Goal: Transaction & Acquisition: Purchase product/service

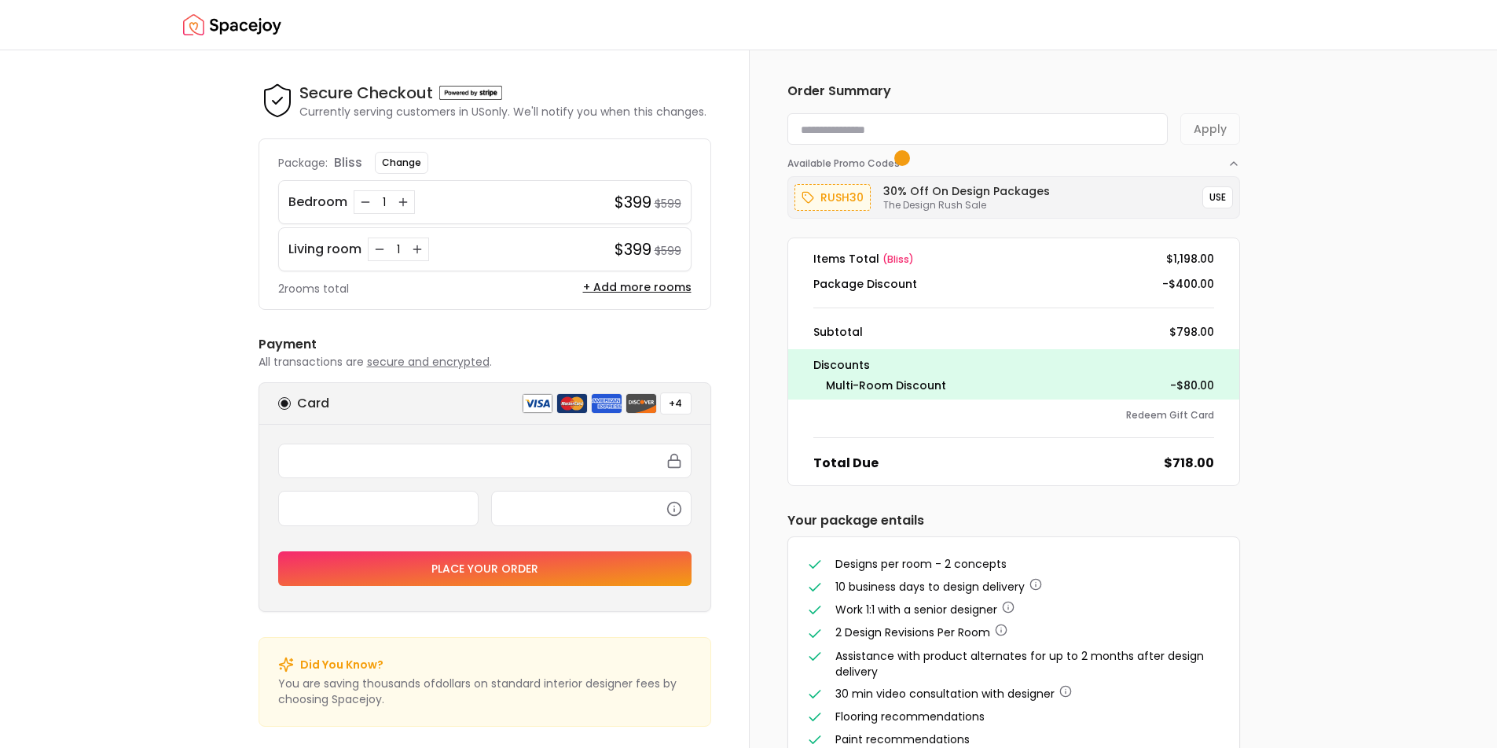
click at [650, 339] on h6 "Payment" at bounding box center [485, 344] width 453 height 19
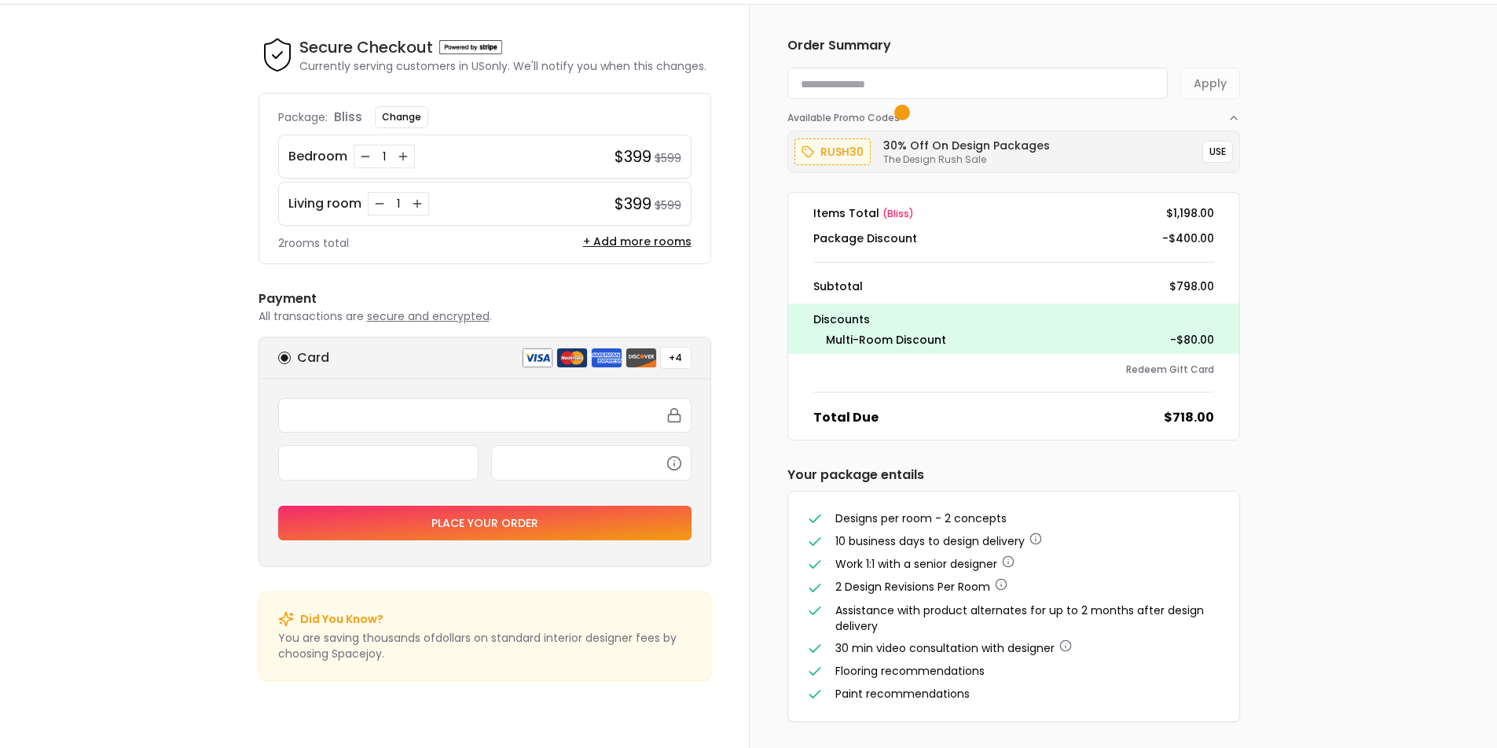
scroll to position [51, 0]
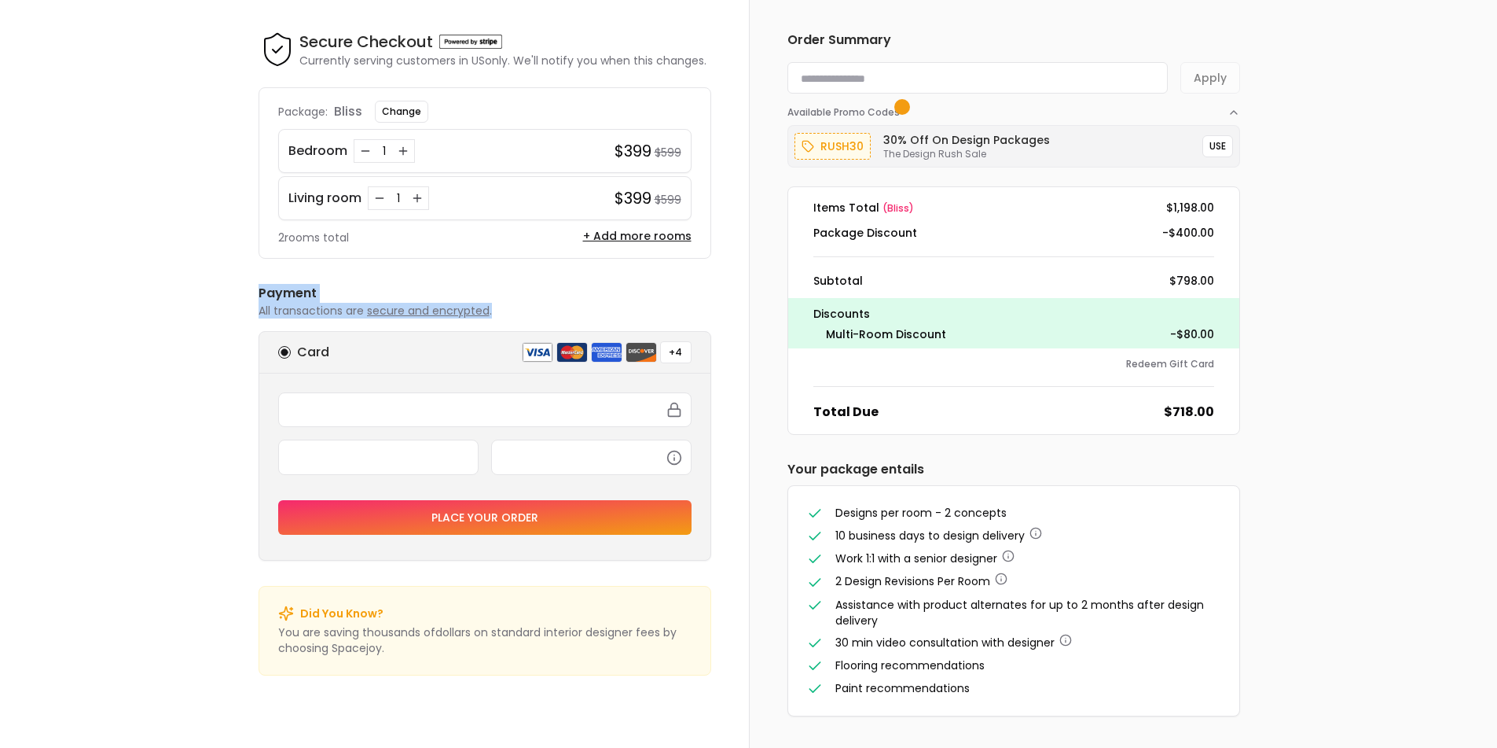
drag, startPoint x: 538, startPoint y: 303, endPoint x: 242, endPoint y: 294, distance: 295.7
click at [242, 295] on div "Secure Checkout Secure Checkout Currently serving customers in US only. We'll n…" at bounding box center [485, 373] width 528 height 748
click at [640, 283] on div "Secure Checkout Secure Checkout Currently serving customers in US only. We'll n…" at bounding box center [485, 353] width 453 height 645
click at [932, 402] on div "Total Due $718.00" at bounding box center [1014, 411] width 426 height 19
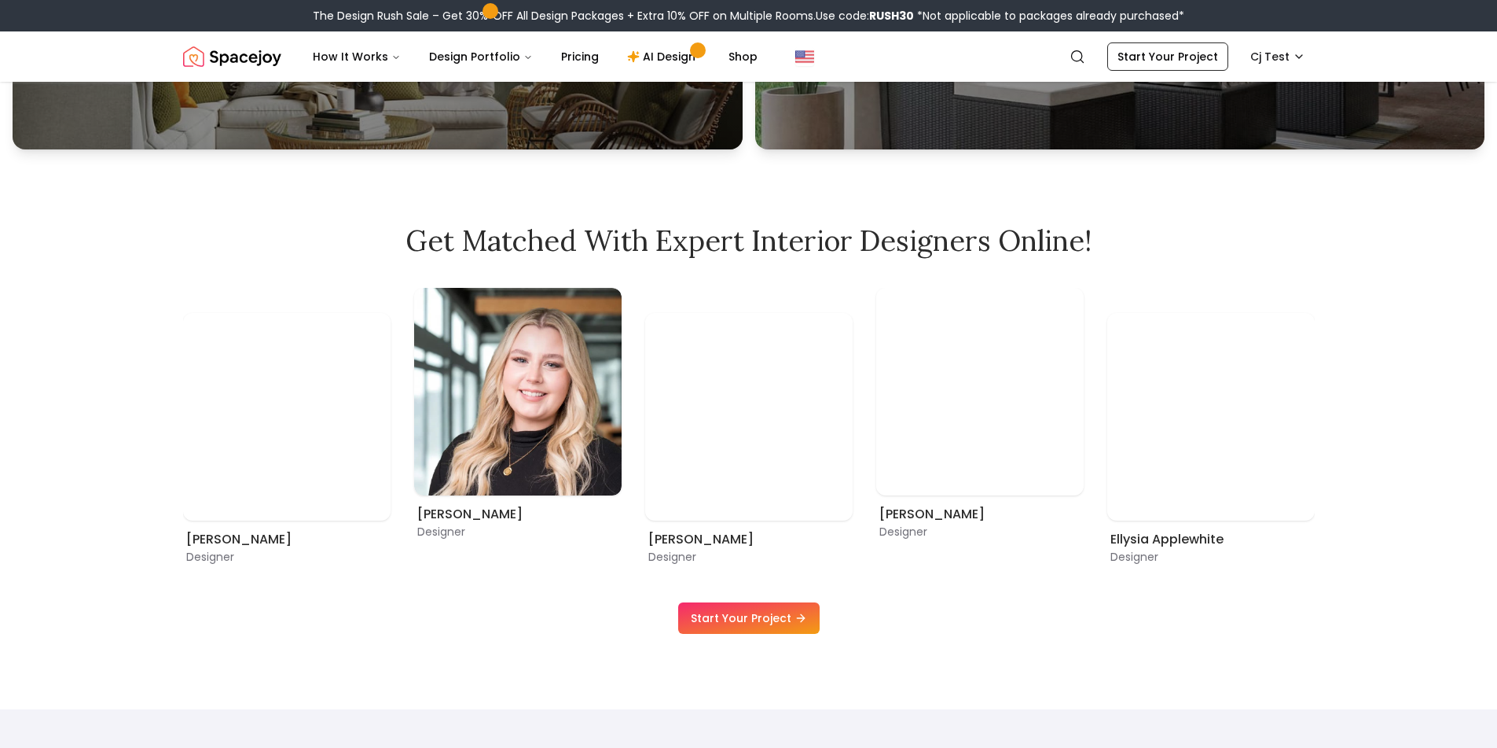
scroll to position [1022, 0]
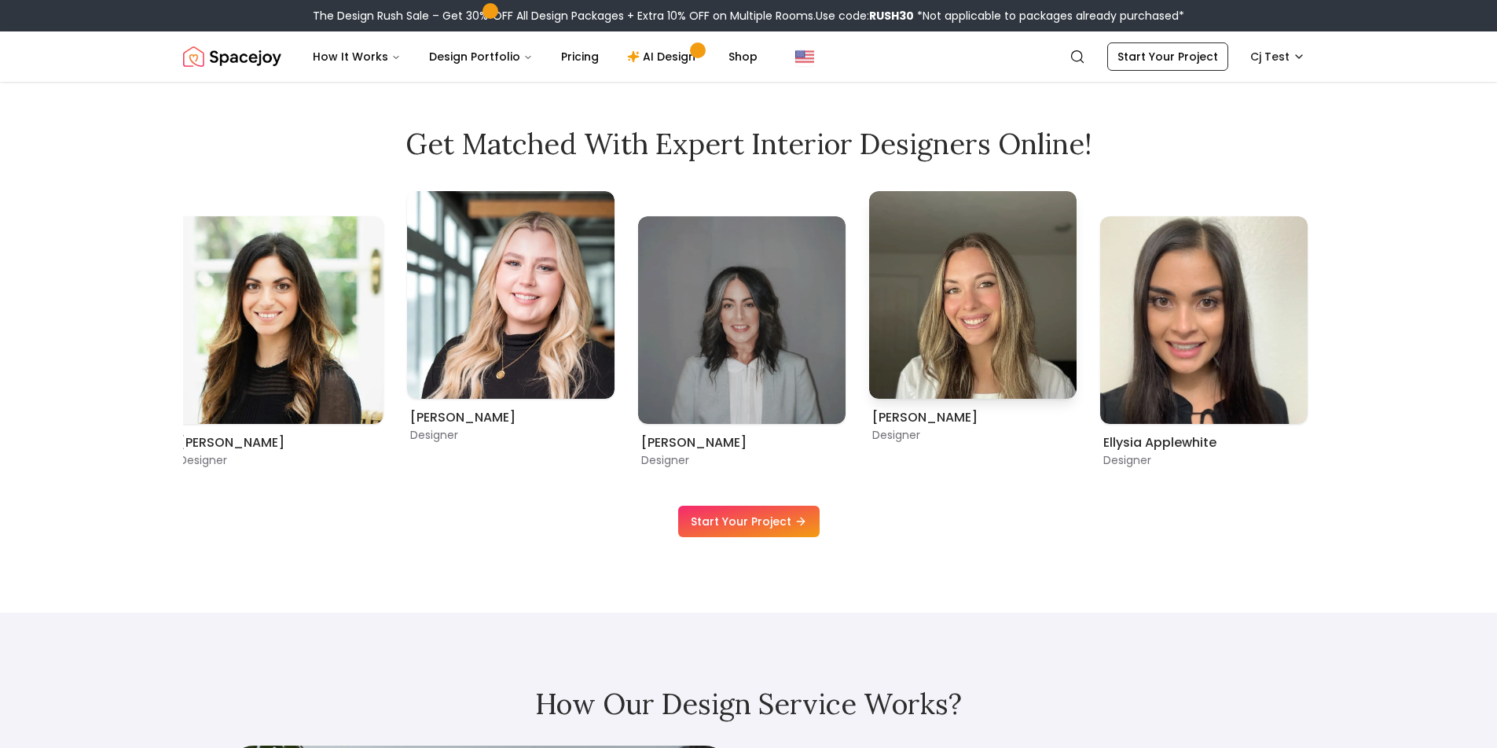
click at [869, 310] on img "7 / 9" at bounding box center [973, 295] width 208 height 208
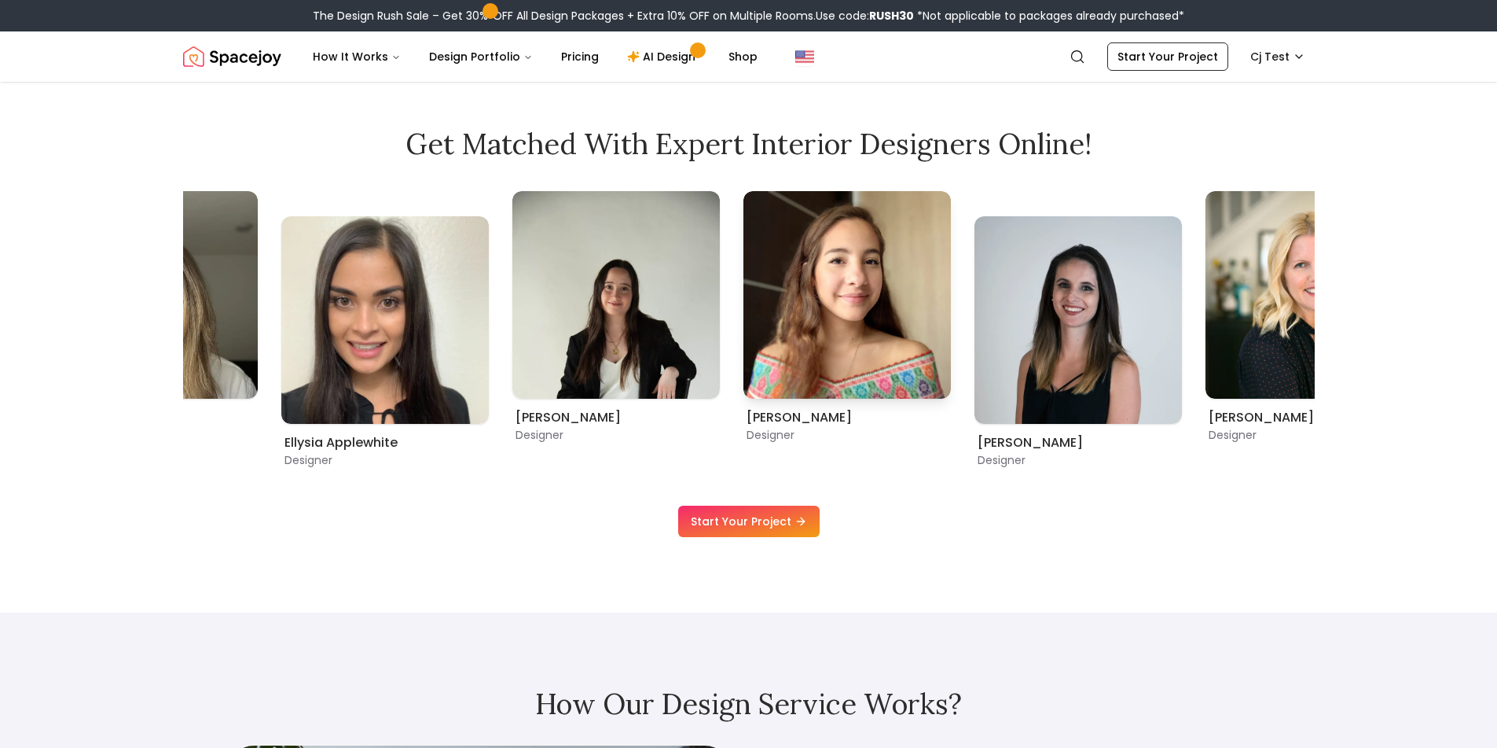
click at [744, 289] on img "1 / 9" at bounding box center [848, 295] width 208 height 208
